Goal: Information Seeking & Learning: Learn about a topic

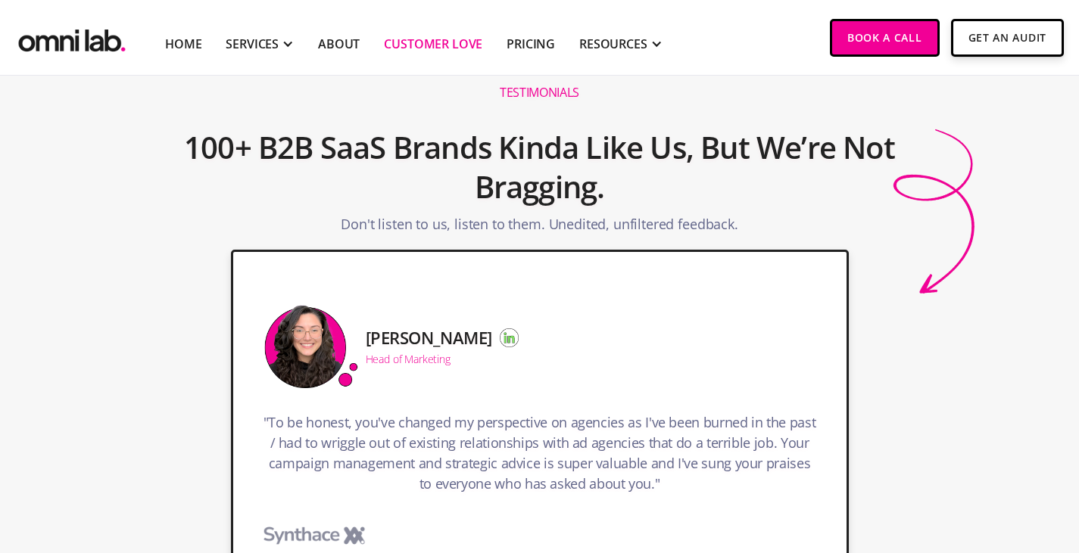
scroll to position [182, 0]
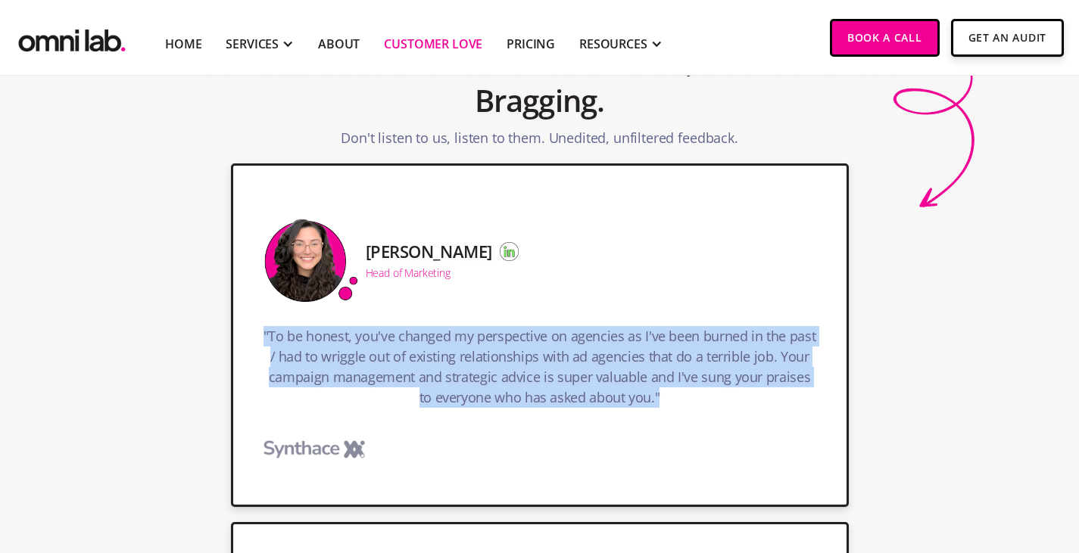
drag, startPoint x: 198, startPoint y: 297, endPoint x: 453, endPoint y: 422, distance: 285.1
click at [453, 422] on div "[PERSON_NAME] Head of Marketing "To be honest, you've changed my perspective on…" at bounding box center [540, 336] width 618 height 344
copy h3 ""To be honest, you've changed my perspective on agencies as I've been burned in…"
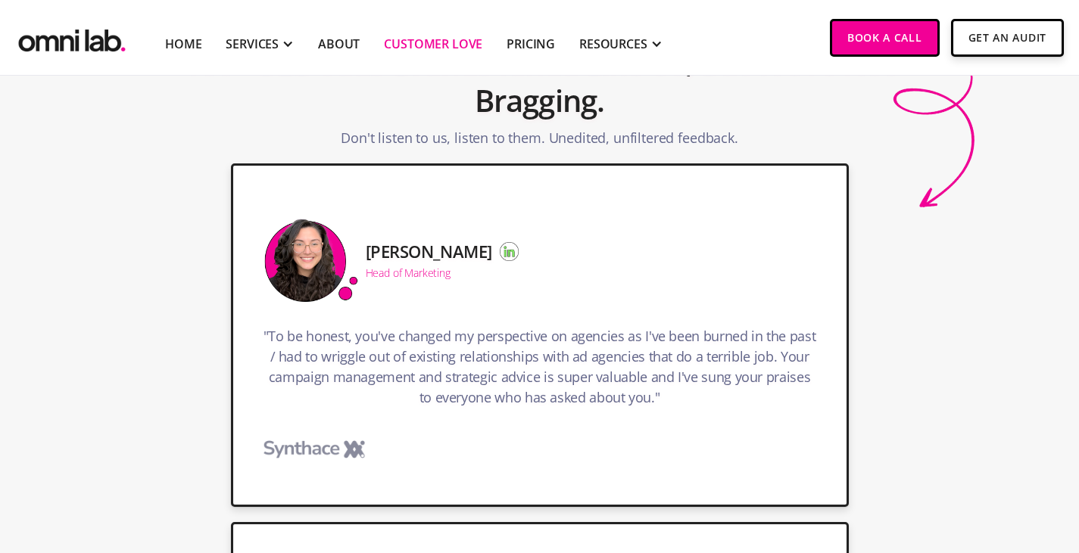
click at [366, 242] on h5 "[PERSON_NAME]" at bounding box center [429, 251] width 126 height 18
click at [366, 268] on div "Head of Marketing" at bounding box center [408, 273] width 85 height 11
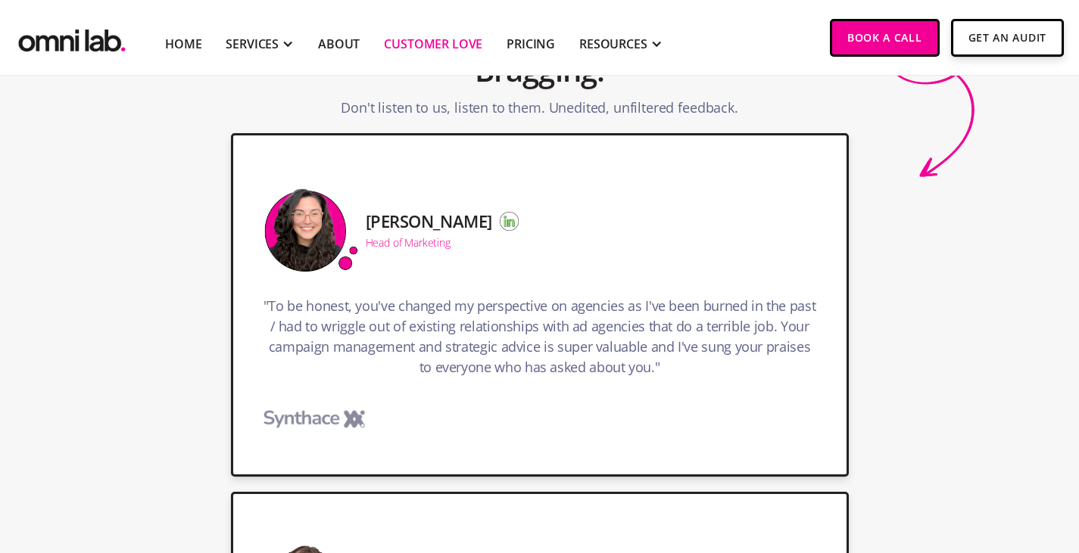
scroll to position [242, 0]
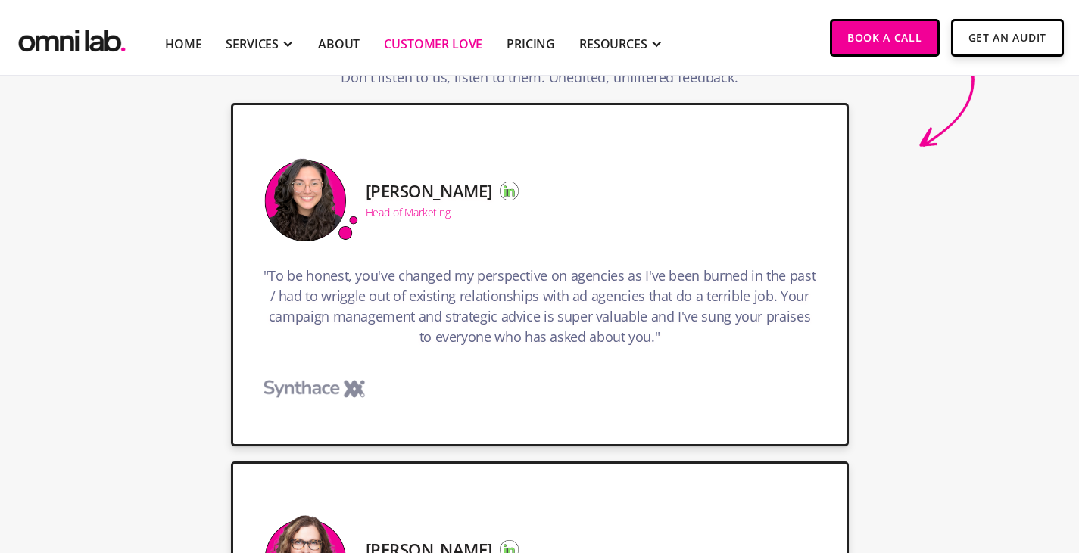
drag, startPoint x: 595, startPoint y: 238, endPoint x: 778, endPoint y: 338, distance: 208.7
copy h3 "Omni Lab has been integral to setting up and scaling our demand gen engine at […"
drag, startPoint x: 683, startPoint y: 155, endPoint x: 811, endPoint y: 151, distance: 128.0
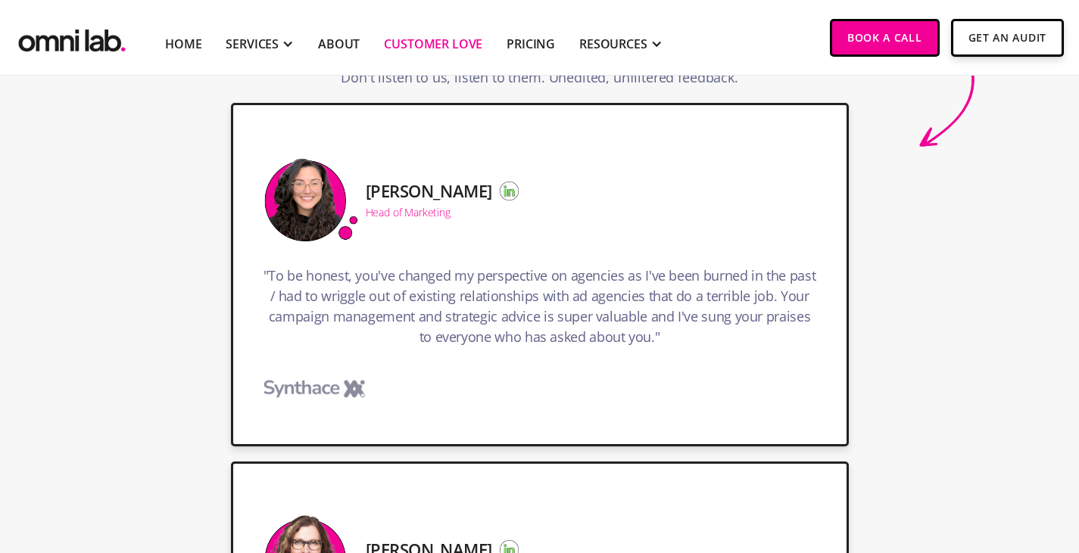
copy h5 "[PERSON_NAME]"
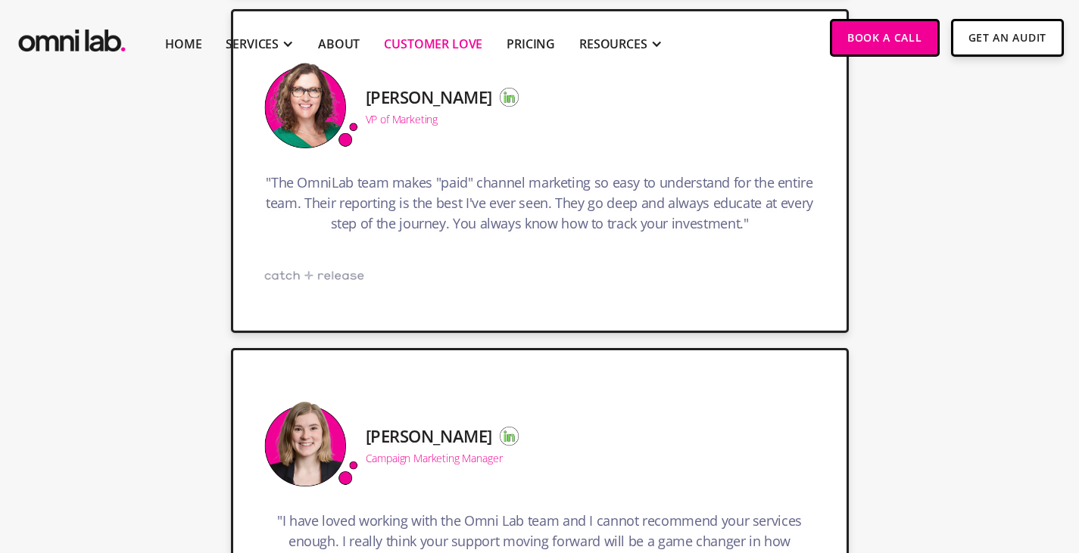
scroll to position [696, 0]
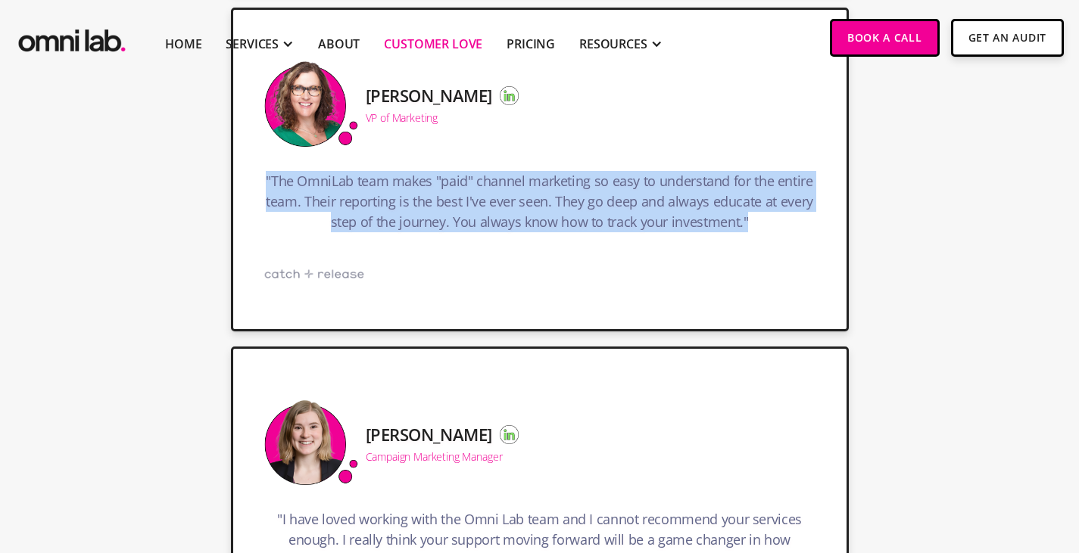
drag, startPoint x: 217, startPoint y: 223, endPoint x: 410, endPoint y: 324, distance: 218.1
click at [410, 240] on h3 ""The OmniLab team makes "paid" channel marketing so easy to understand for the …" at bounding box center [539, 205] width 553 height 69
copy h3 ""The OmniLab team makes "paid" channel marketing so easy to understand for the …"
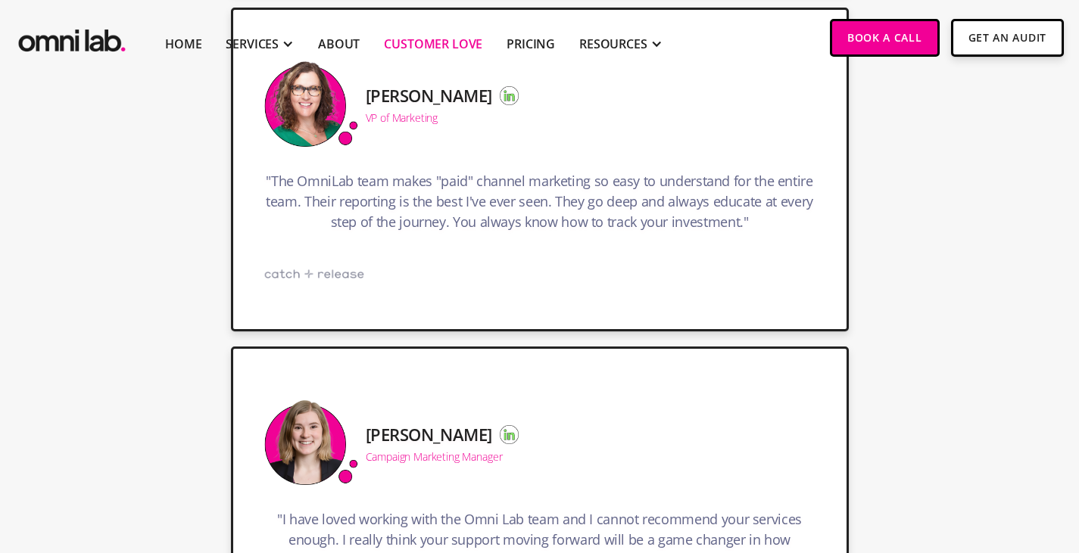
drag, startPoint x: 298, startPoint y: 139, endPoint x: 415, endPoint y: 153, distance: 117.5
click at [415, 123] on div "Deirdre Mahon VP of Marketing" at bounding box center [438, 101] width 160 height 44
copy h5 "[PERSON_NAME]"
